Goal: Information Seeking & Learning: Learn about a topic

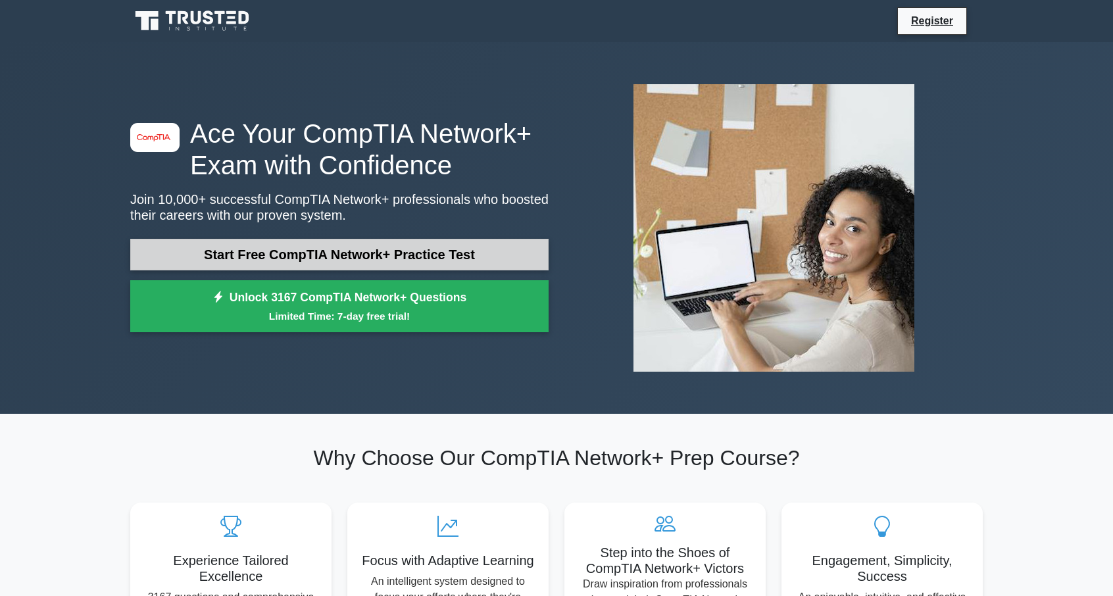
click at [403, 255] on link "Start Free CompTIA Network+ Practice Test" at bounding box center [339, 255] width 418 height 32
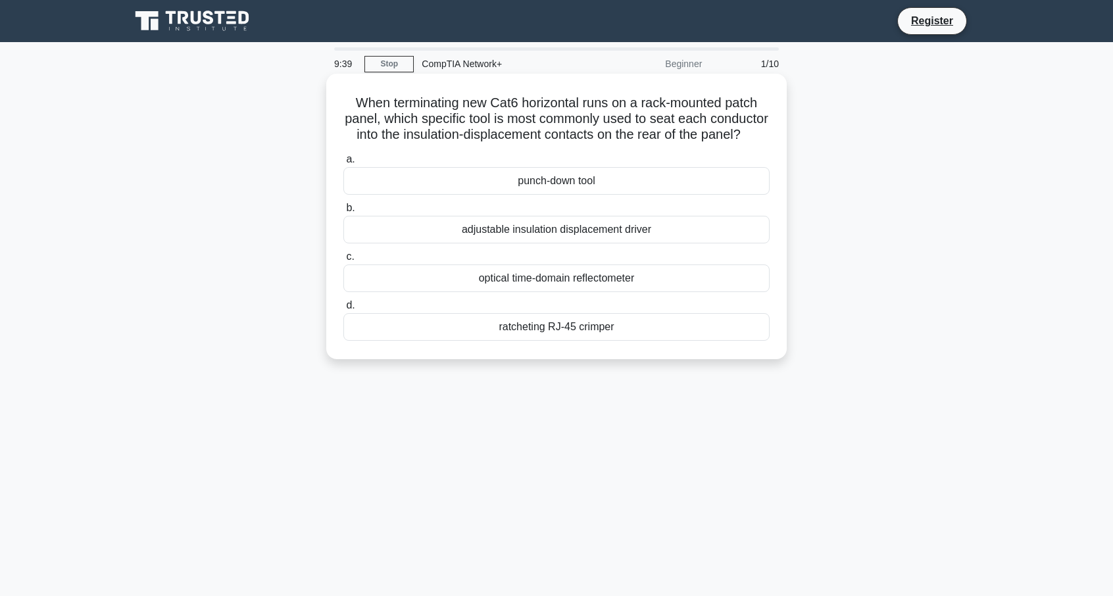
click at [529, 243] on div "adjustable insulation displacement driver" at bounding box center [556, 230] width 426 height 28
click at [343, 212] on input "b. adjustable insulation displacement driver" at bounding box center [343, 208] width 0 height 9
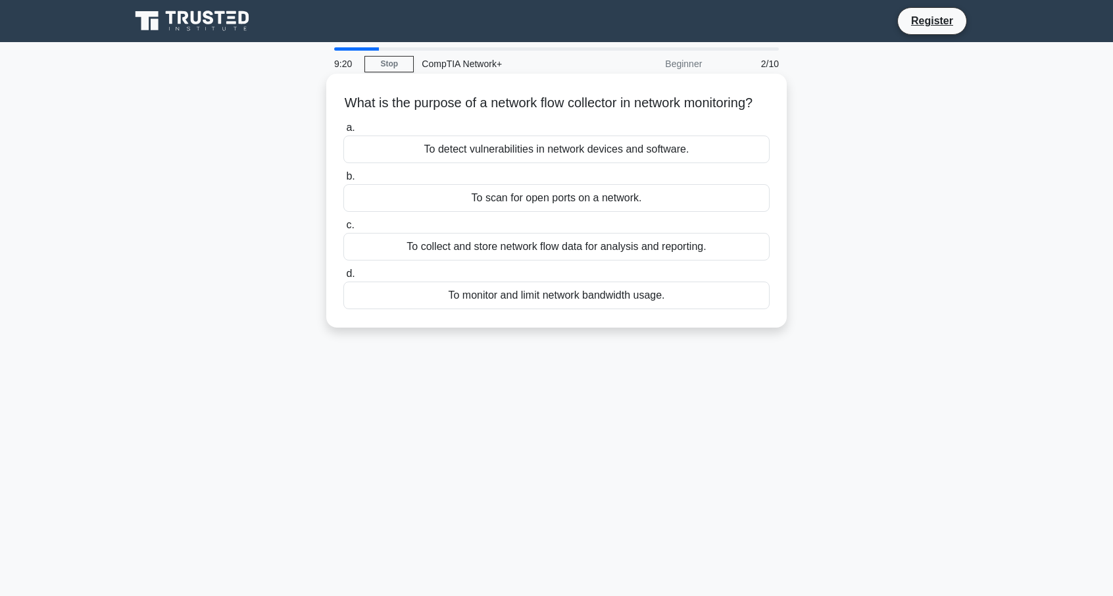
click at [510, 260] on div "To collect and store network flow data for analysis and reporting." at bounding box center [556, 247] width 426 height 28
click at [343, 230] on input "c. To collect and store network flow data for analysis and reporting." at bounding box center [343, 225] width 0 height 9
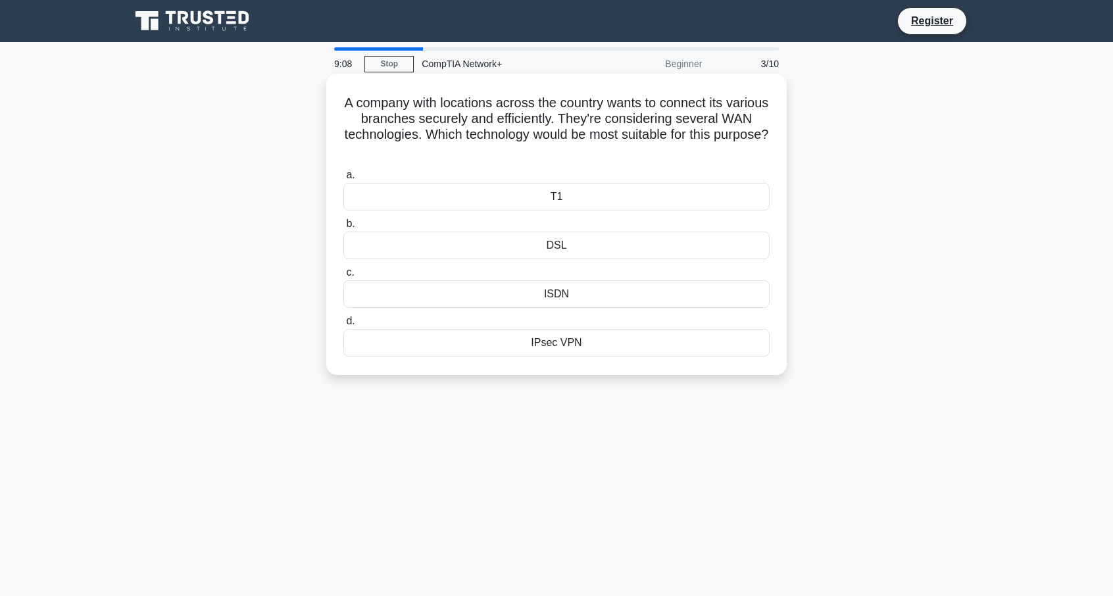
click at [554, 341] on div "IPsec VPN" at bounding box center [556, 343] width 426 height 28
click at [343, 326] on input "d. IPsec VPN" at bounding box center [343, 321] width 0 height 9
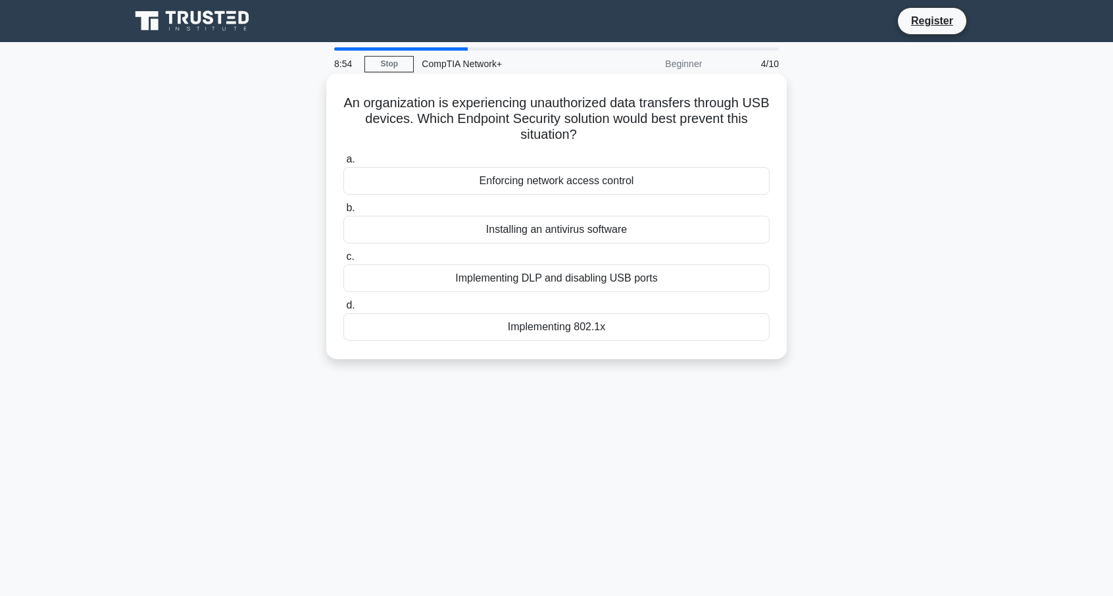
click at [554, 279] on div "Implementing DLP and disabling USB ports" at bounding box center [556, 278] width 426 height 28
click at [343, 261] on input "c. Implementing DLP and disabling USB ports" at bounding box center [343, 257] width 0 height 9
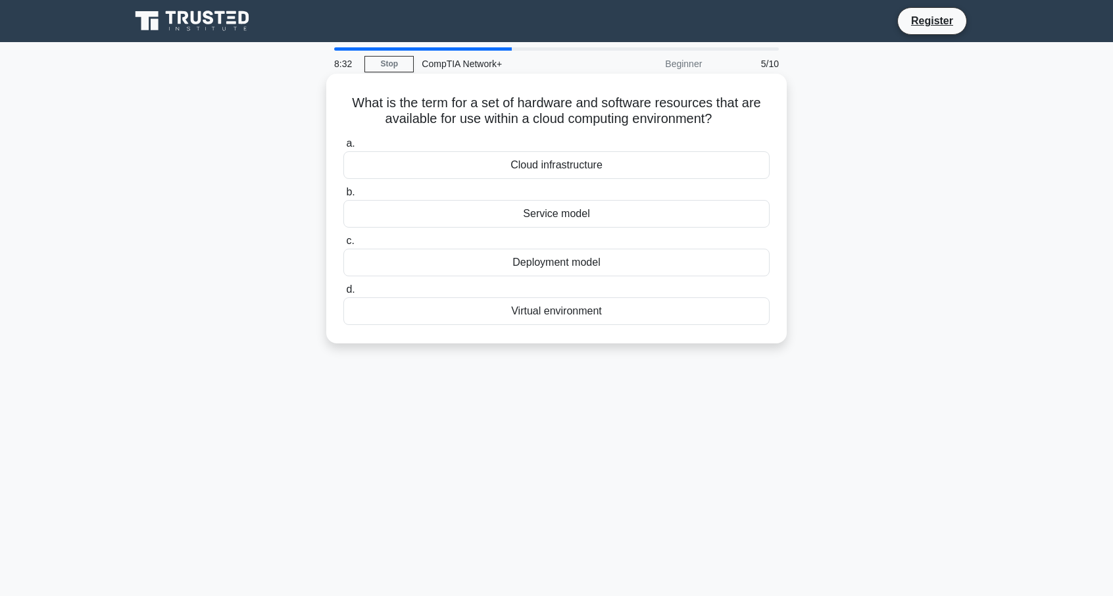
click at [573, 310] on div "Virtual environment" at bounding box center [556, 311] width 426 height 28
click at [343, 294] on input "d. Virtual environment" at bounding box center [343, 289] width 0 height 9
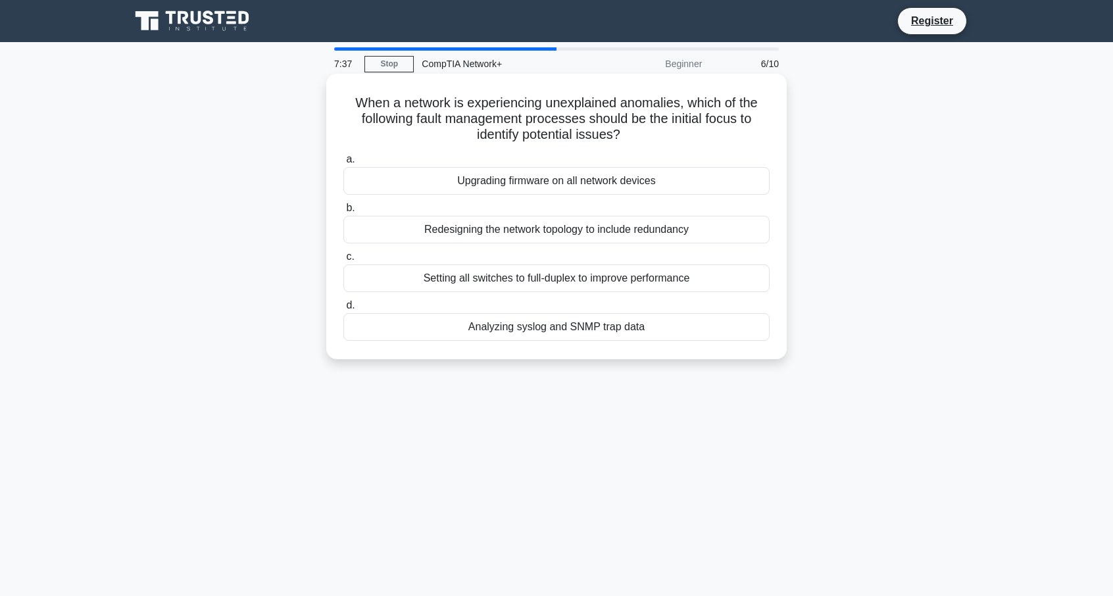
click at [608, 328] on div "Analyzing syslog and SNMP trap data" at bounding box center [556, 327] width 426 height 28
click at [343, 310] on input "d. Analyzing syslog and SNMP trap data" at bounding box center [343, 305] width 0 height 9
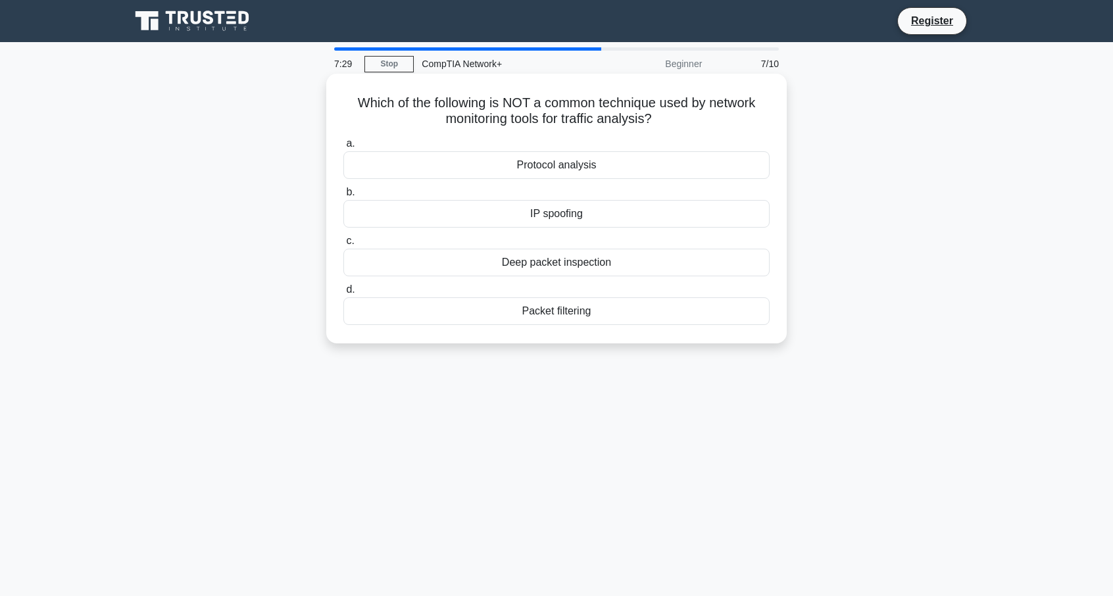
click at [661, 214] on div "IP spoofing" at bounding box center [556, 214] width 426 height 28
click at [343, 197] on input "b. IP spoofing" at bounding box center [343, 192] width 0 height 9
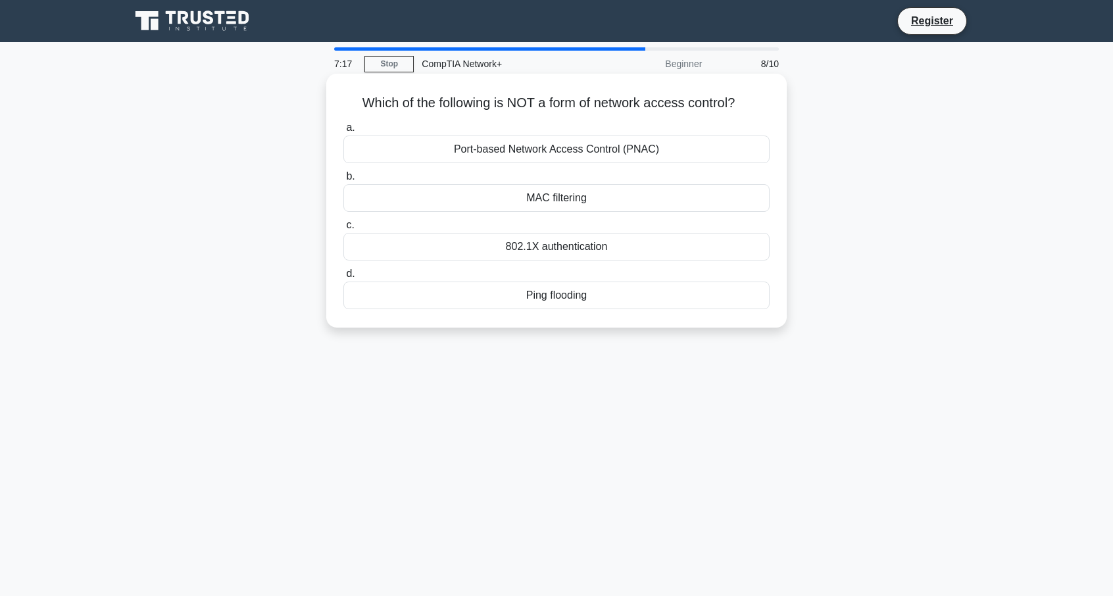
click at [551, 298] on div "Ping flooding" at bounding box center [556, 296] width 426 height 28
click at [343, 278] on input "d. Ping flooding" at bounding box center [343, 274] width 0 height 9
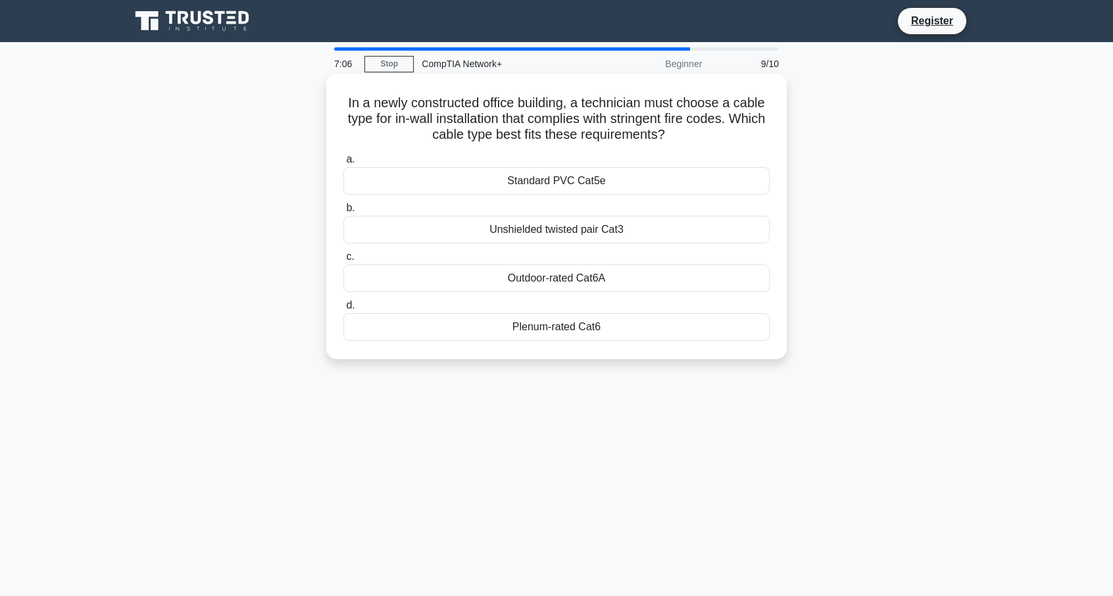
click at [535, 330] on div "Plenum-rated Cat6" at bounding box center [556, 327] width 426 height 28
click at [343, 310] on input "d. Plenum-rated Cat6" at bounding box center [343, 305] width 0 height 9
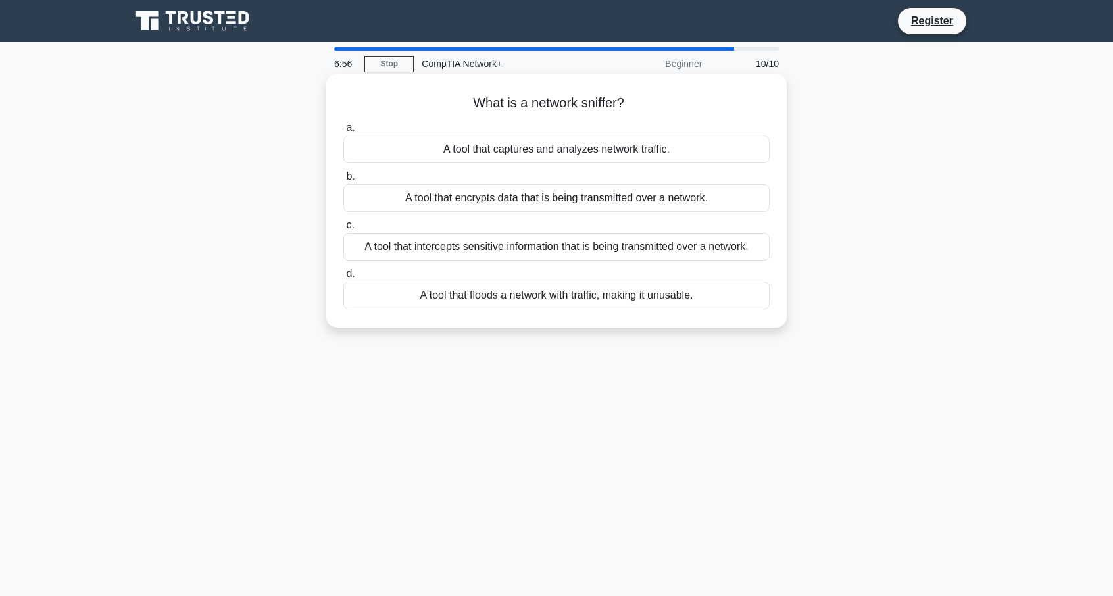
click at [593, 148] on div "A tool that captures and analyzes network traffic." at bounding box center [556, 150] width 426 height 28
click at [343, 132] on input "a. A tool that captures and analyzes network traffic." at bounding box center [343, 128] width 0 height 9
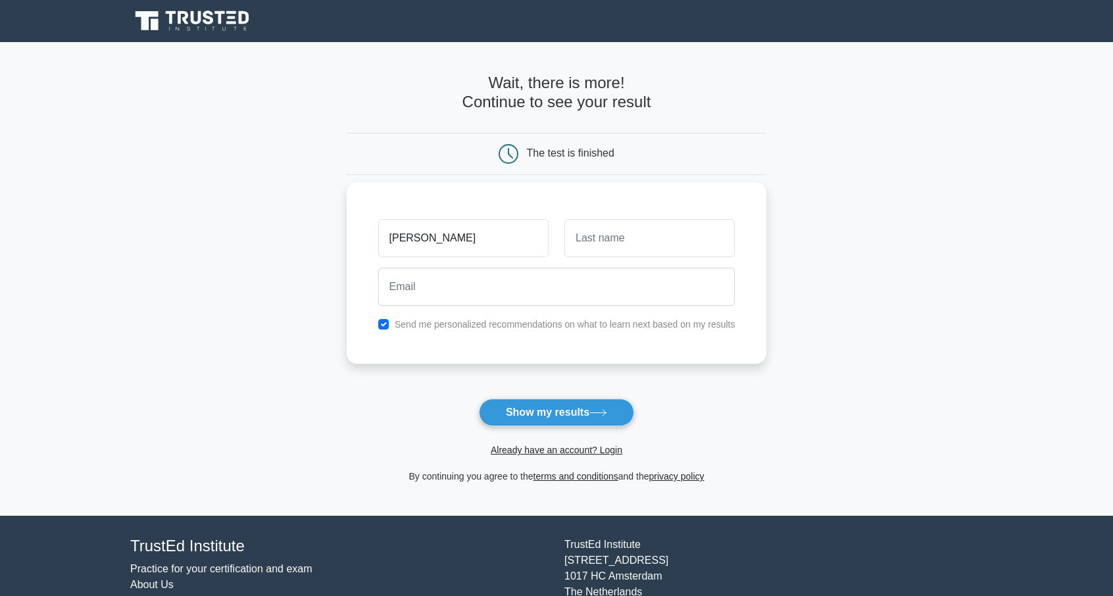
type input "steven"
type input "clusing"
click at [428, 295] on input "email" at bounding box center [556, 287] width 357 height 38
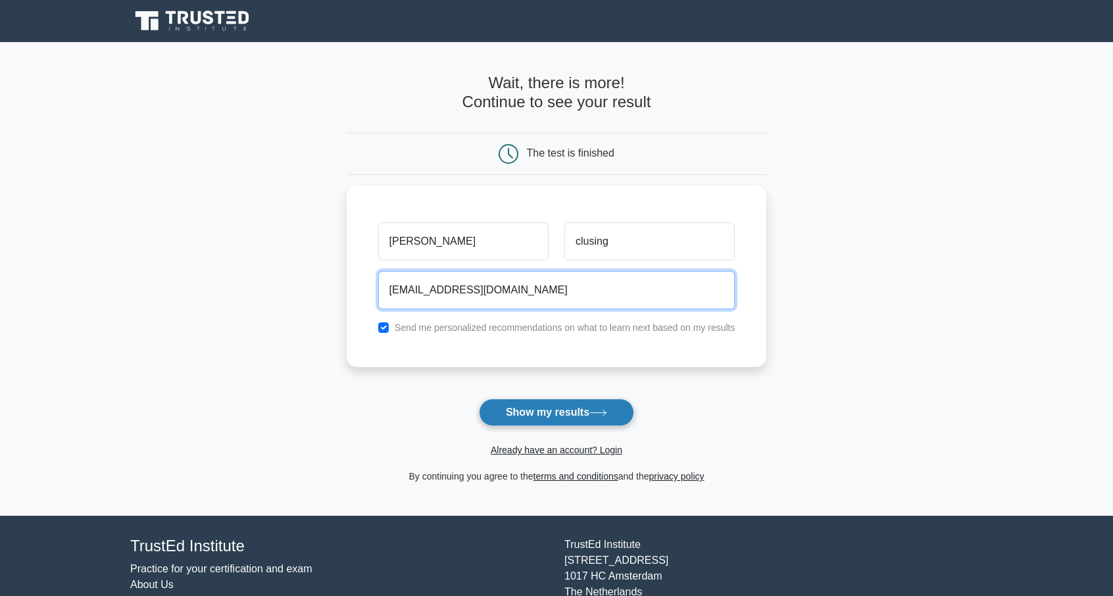
type input "alexclausing@gmail.com"
click at [526, 407] on button "Show my results" at bounding box center [556, 413] width 155 height 28
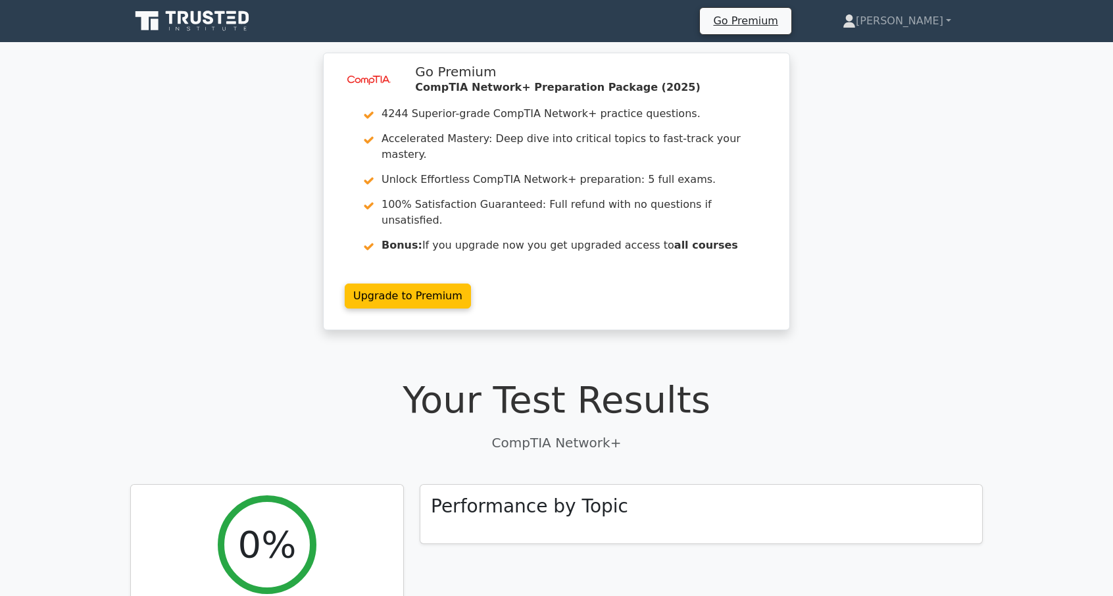
scroll to position [1, 0]
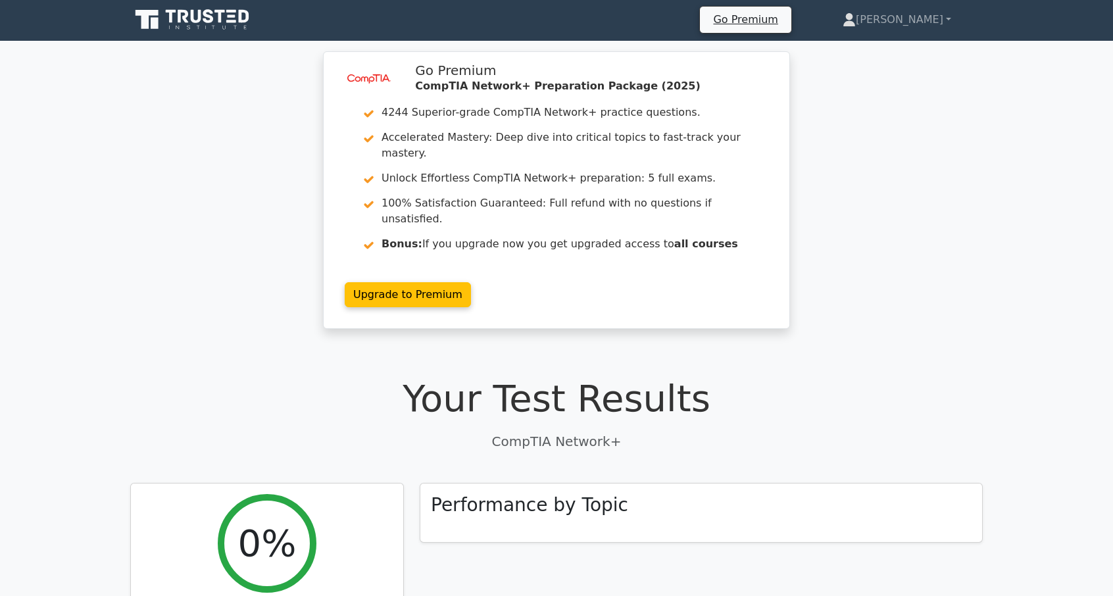
click at [247, 259] on div "image/svg+xml Go Premium CompTIA Network+ Preparation Package (2025) 4244 Super…" at bounding box center [556, 197] width 1113 height 293
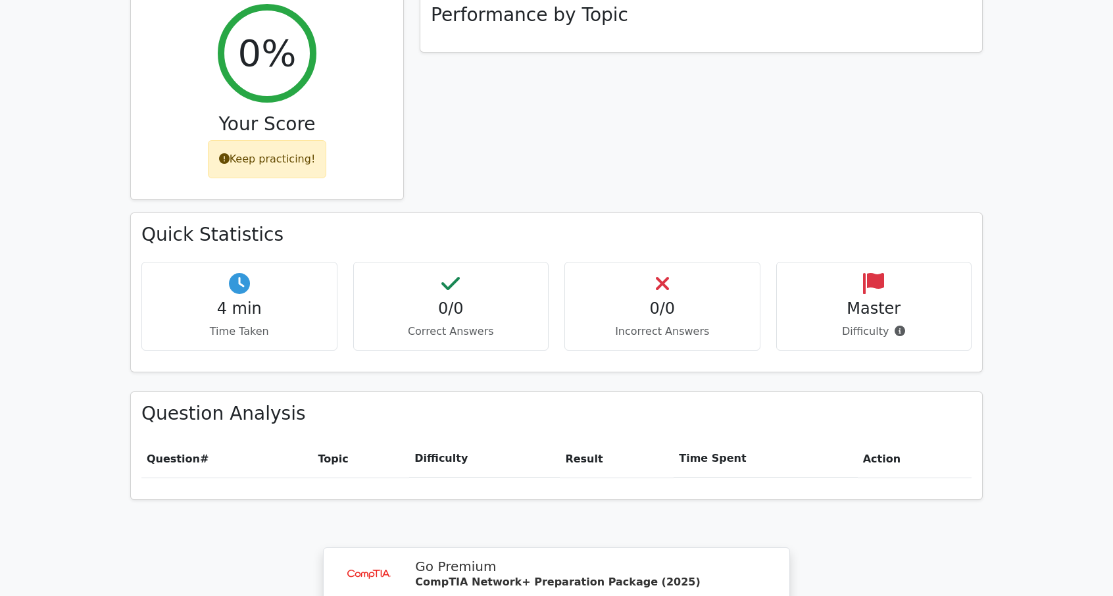
scroll to position [493, 0]
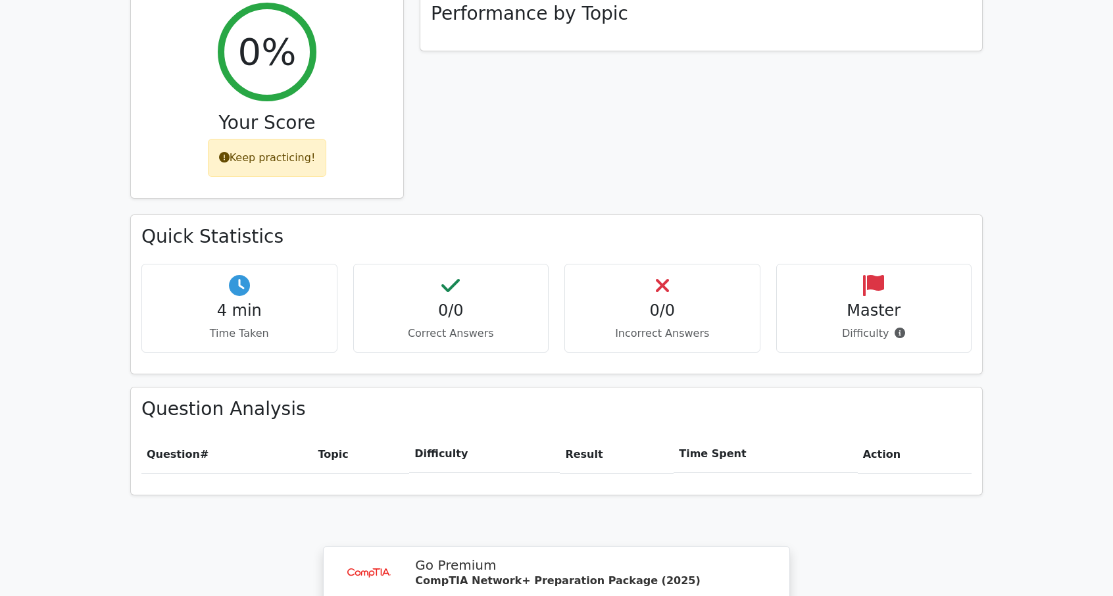
click at [441, 435] on th "Difficulty" at bounding box center [484, 453] width 151 height 37
click at [434, 435] on th "Difficulty" at bounding box center [484, 453] width 151 height 37
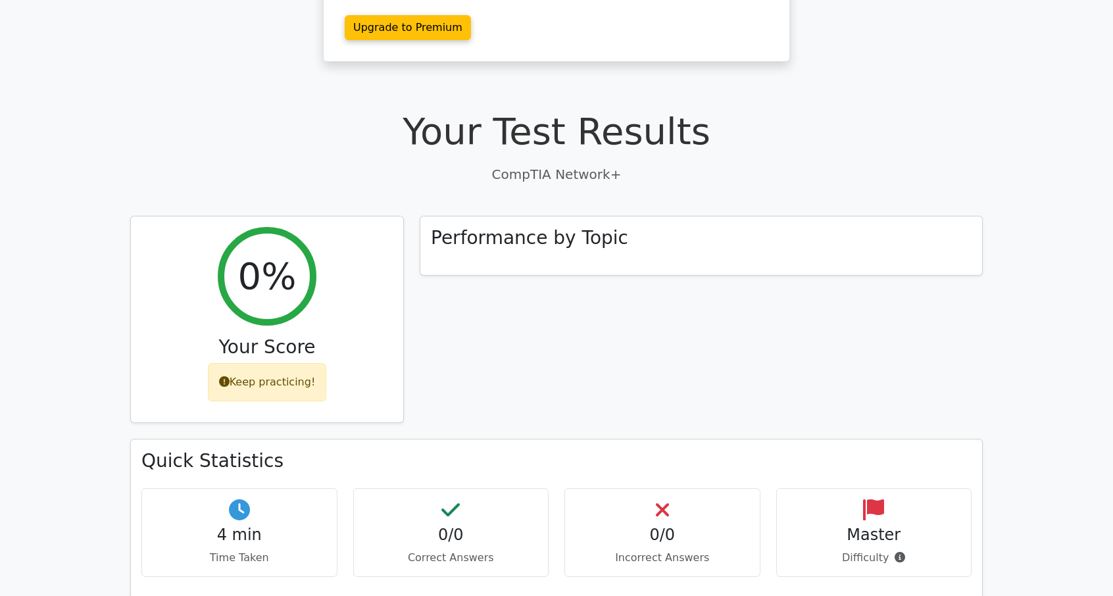
scroll to position [0, 0]
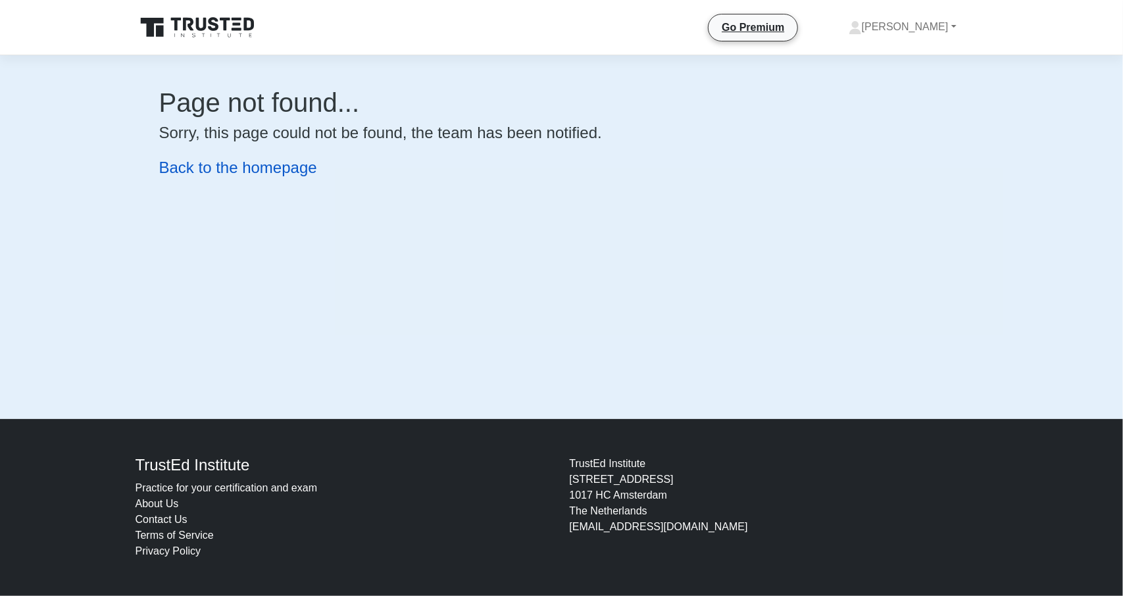
click at [299, 169] on link "Back to the homepage" at bounding box center [238, 168] width 158 height 18
